Goal: Task Accomplishment & Management: Complete application form

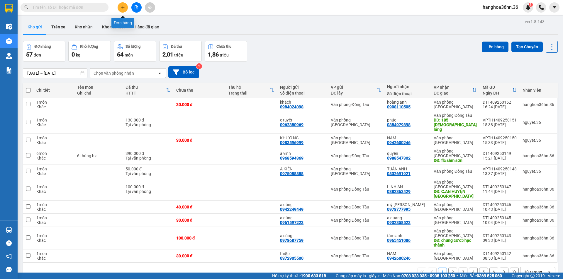
click at [122, 8] on icon "plus" at bounding box center [123, 7] width 4 height 4
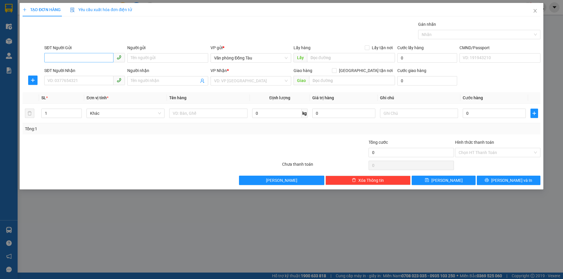
click at [92, 60] on input "SĐT Người Gửi" at bounding box center [78, 57] width 69 height 9
click at [59, 58] on input "0988488896" at bounding box center [78, 57] width 69 height 9
type input "0988288896"
click at [88, 68] on div "0988288896 - ANH THỊNH" at bounding box center [85, 70] width 74 height 6
type input "ANH THỊNH"
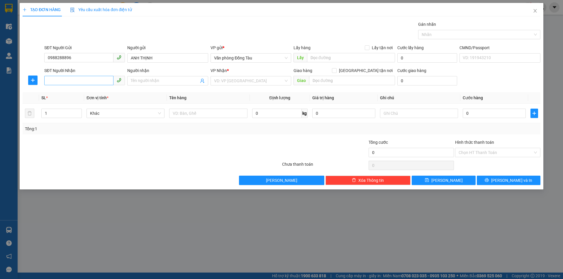
click at [93, 85] on span at bounding box center [84, 80] width 81 height 9
type input "0988288896"
click at [90, 80] on input "SĐT Người Nhận" at bounding box center [78, 80] width 69 height 9
click at [88, 100] on div "0963023828 - hưng" at bounding box center [85, 102] width 74 height 6
type input "0963023828"
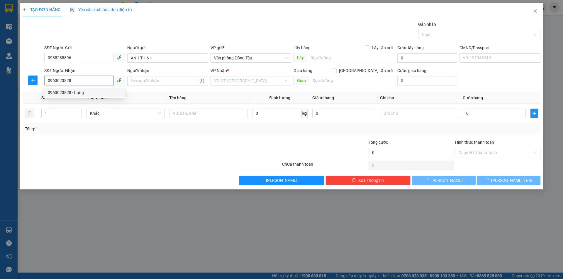
type input "hưng"
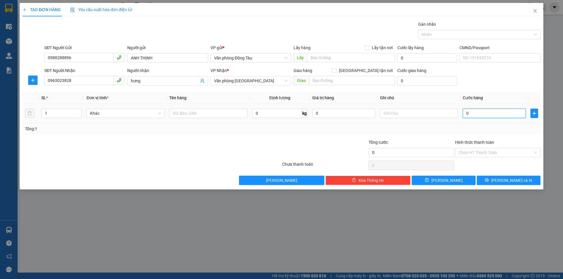
click at [474, 113] on input "0" at bounding box center [494, 113] width 63 height 9
type input "8"
type input "80"
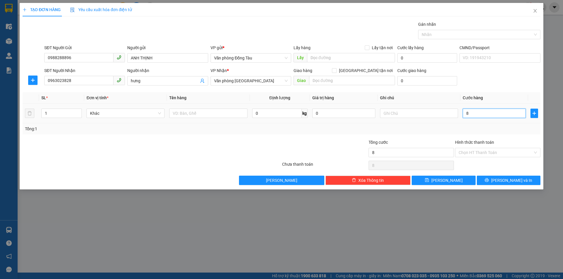
type input "80"
type input "800"
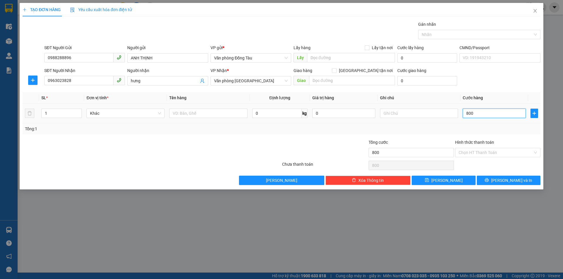
type input "8.000"
type input "80.000"
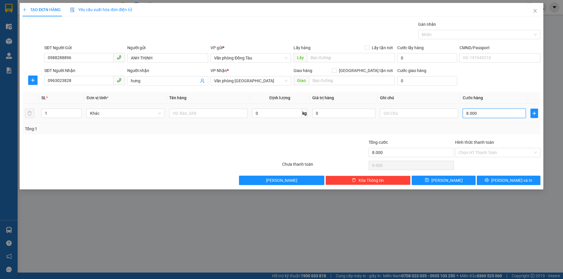
type input "80.000"
click at [507, 178] on span "[PERSON_NAME] và In" at bounding box center [511, 180] width 41 height 6
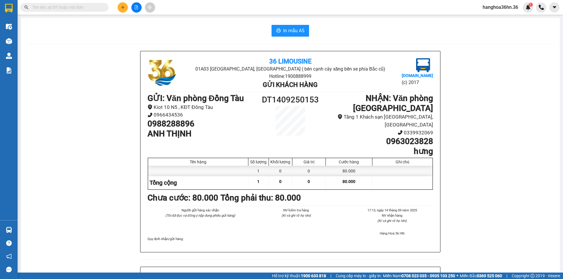
click at [62, 8] on input "text" at bounding box center [66, 7] width 69 height 6
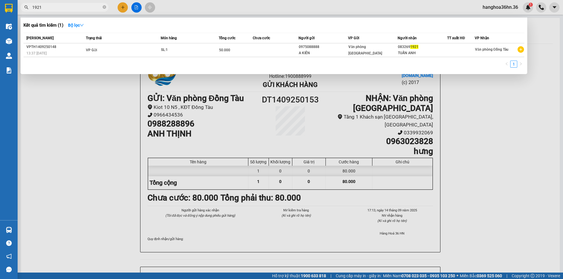
type input "1921"
click at [178, 110] on div at bounding box center [281, 139] width 563 height 279
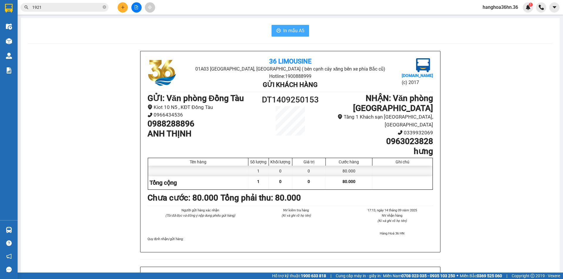
click at [286, 29] on span "In mẫu A5" at bounding box center [293, 30] width 21 height 7
